Goal: Transaction & Acquisition: Purchase product/service

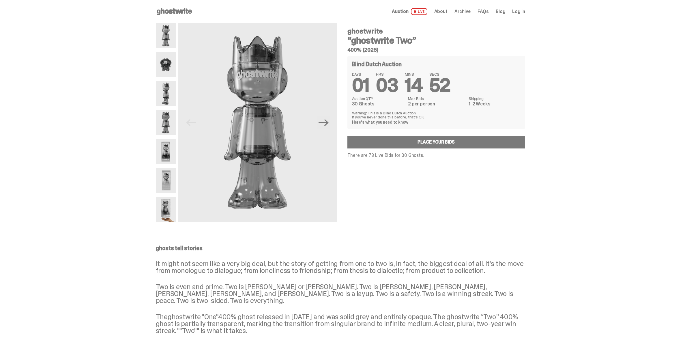
click at [171, 208] on img at bounding box center [166, 209] width 20 height 25
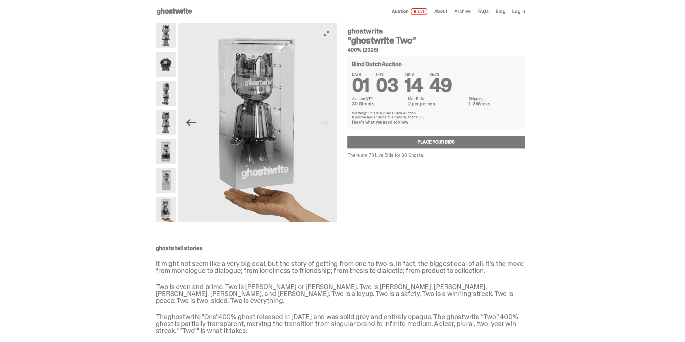
click at [191, 125] on icon "Previous" at bounding box center [191, 122] width 10 height 10
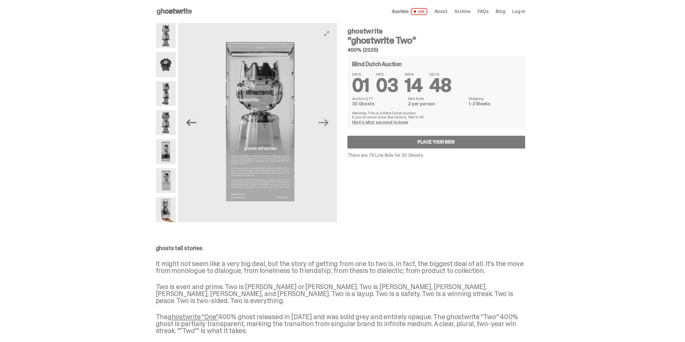
click at [191, 125] on icon "Previous" at bounding box center [191, 122] width 10 height 10
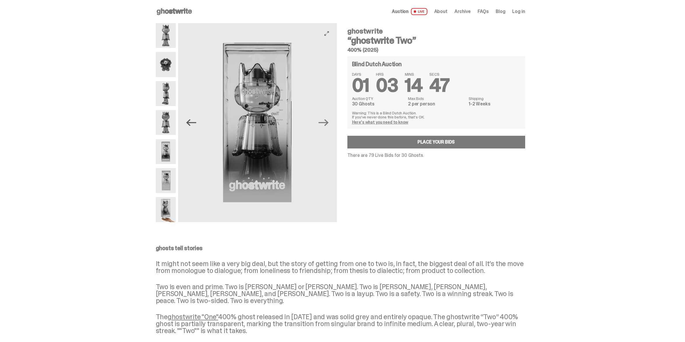
click at [191, 125] on icon "Previous" at bounding box center [191, 122] width 10 height 10
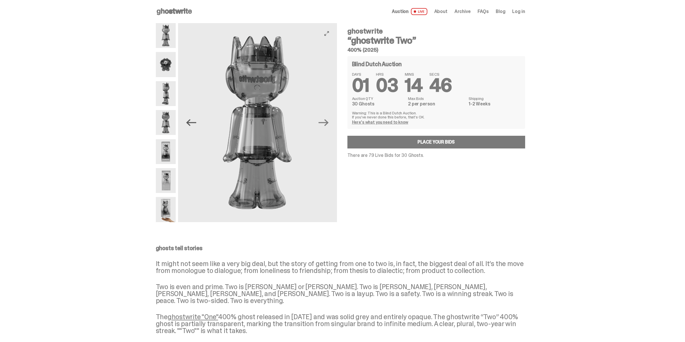
click at [191, 125] on icon "Previous" at bounding box center [191, 122] width 10 height 10
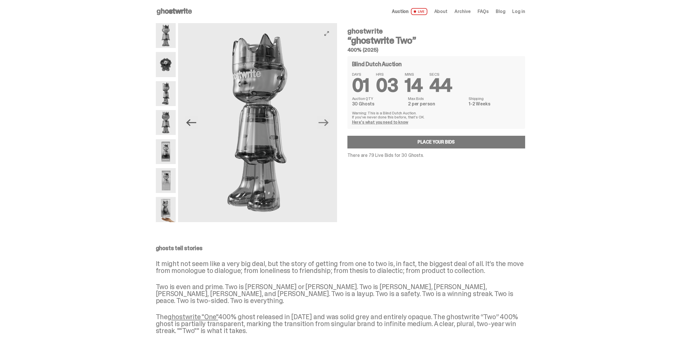
click at [191, 125] on icon "Previous" at bounding box center [191, 122] width 10 height 10
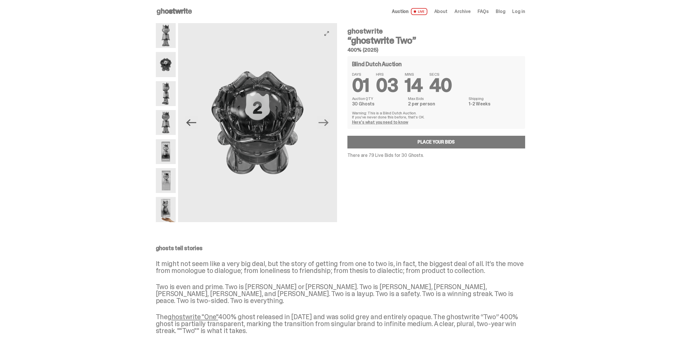
click at [191, 125] on icon "Previous" at bounding box center [191, 122] width 10 height 10
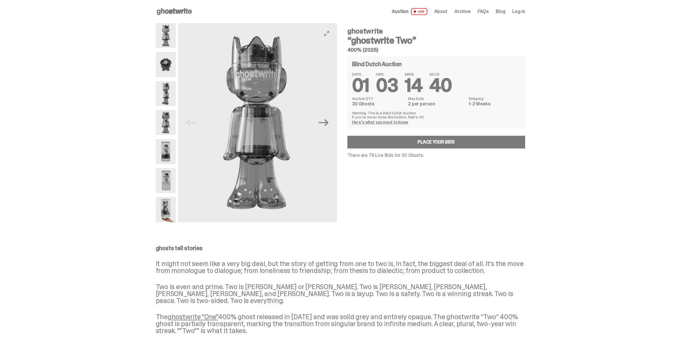
click at [191, 125] on img at bounding box center [256, 122] width 159 height 199
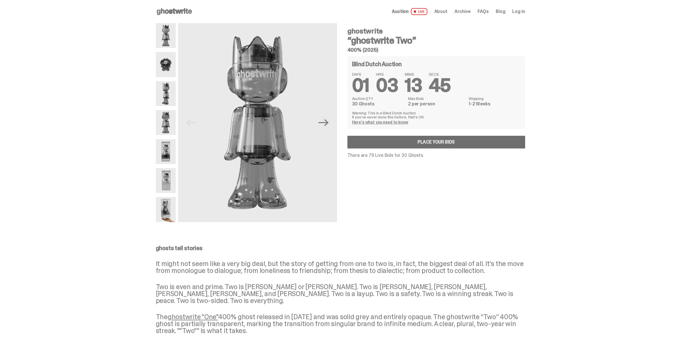
click at [447, 140] on link "Place your Bids" at bounding box center [436, 142] width 178 height 13
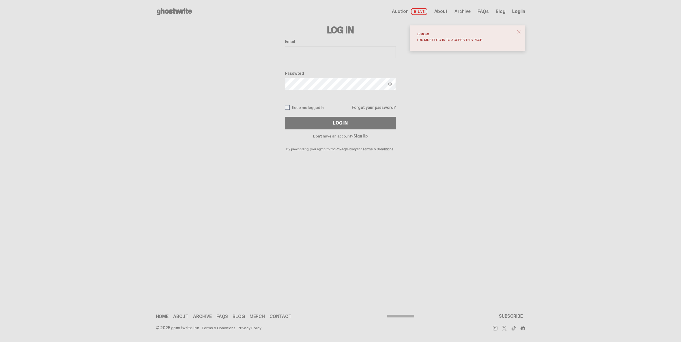
type input "**********"
click at [342, 123] on button "Log In" at bounding box center [340, 123] width 111 height 13
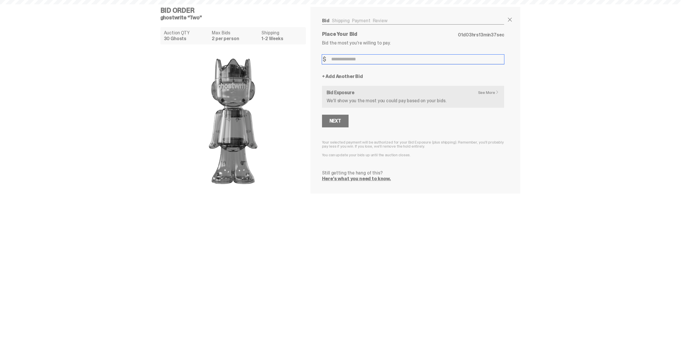
click at [361, 59] on input "Bid Amount" at bounding box center [413, 60] width 182 height 10
type input "***"
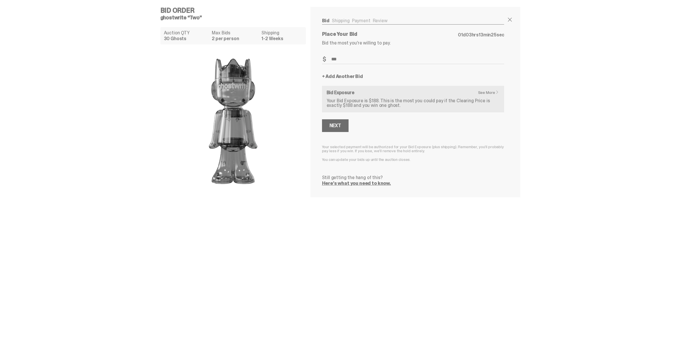
click at [337, 125] on div "Next" at bounding box center [335, 125] width 12 height 5
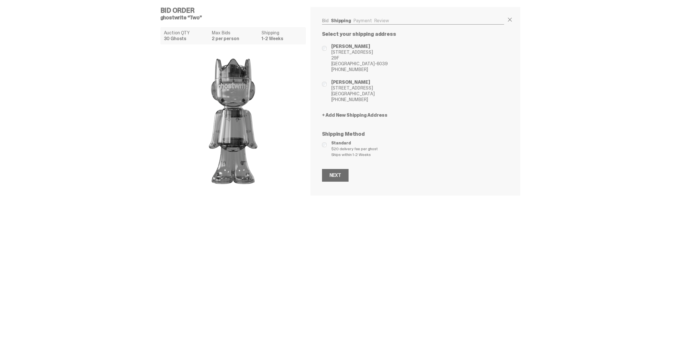
click at [338, 176] on div "Next" at bounding box center [335, 175] width 12 height 5
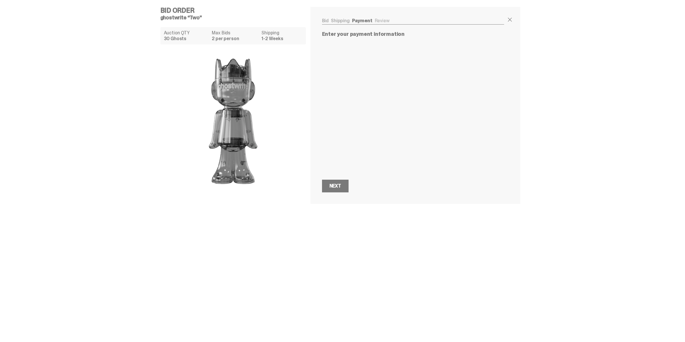
click at [403, 191] on div "Next Next" at bounding box center [413, 185] width 182 height 13
click at [340, 185] on div "Next" at bounding box center [335, 185] width 12 height 5
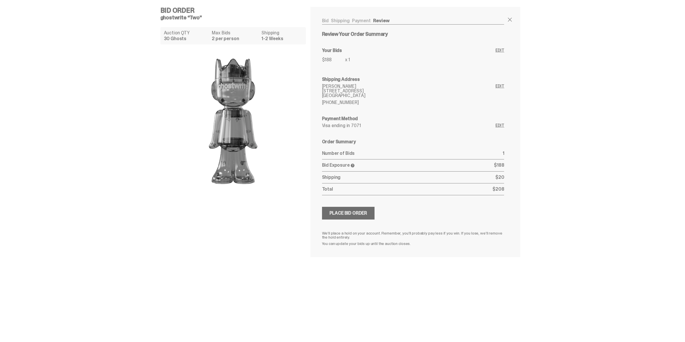
click at [363, 214] on div "Place Bid Order" at bounding box center [348, 213] width 38 height 5
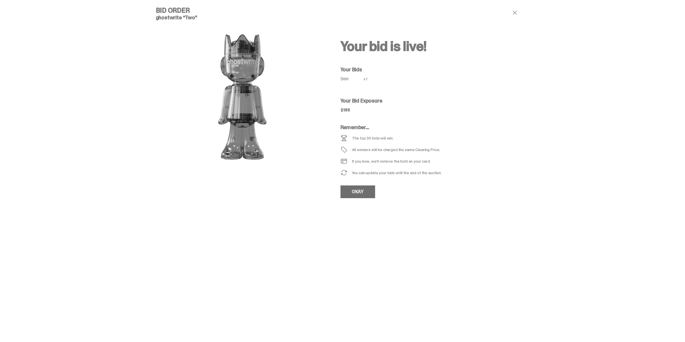
click at [360, 195] on link "OKAY" at bounding box center [357, 191] width 35 height 13
